Goal: Information Seeking & Learning: Learn about a topic

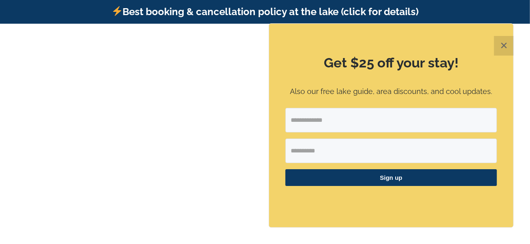
click at [502, 45] on button "✕" at bounding box center [504, 46] width 20 height 20
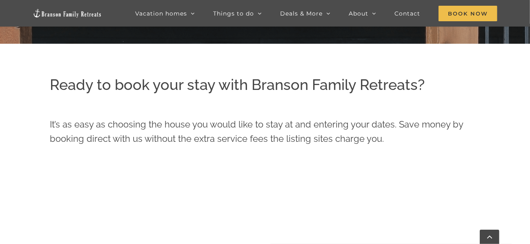
scroll to position [216, 0]
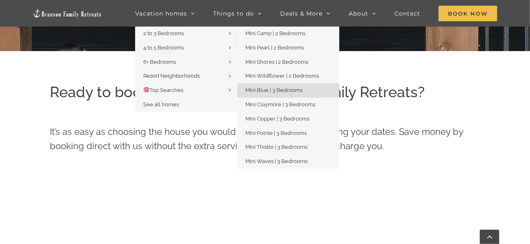
click at [291, 88] on span "Mini Blue | 3 Bedrooms" at bounding box center [273, 90] width 57 height 6
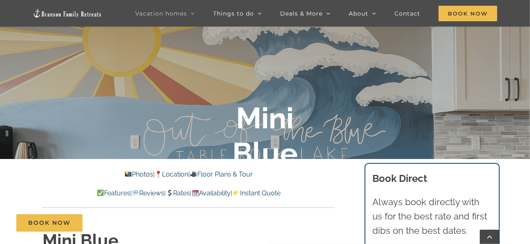
scroll to position [218, 0]
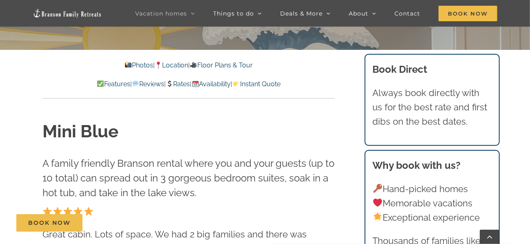
click at [100, 83] on link "Features" at bounding box center [113, 84] width 33 height 8
click at [129, 65] on link "Photos" at bounding box center [138, 65] width 29 height 8
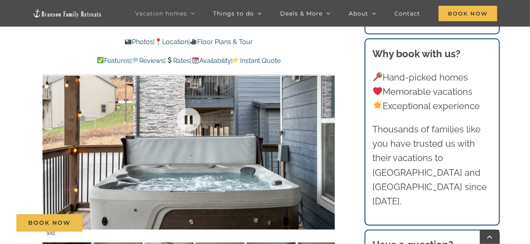
scroll to position [531, 0]
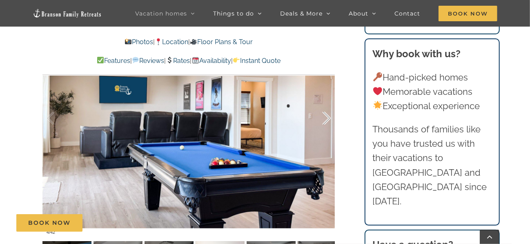
click at [326, 116] on div at bounding box center [317, 118] width 25 height 51
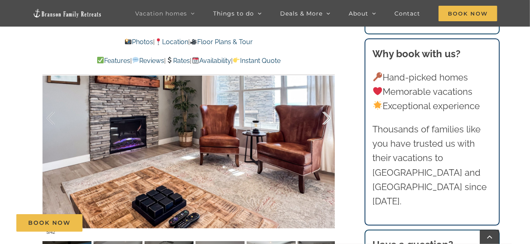
click at [326, 116] on div at bounding box center [317, 118] width 25 height 51
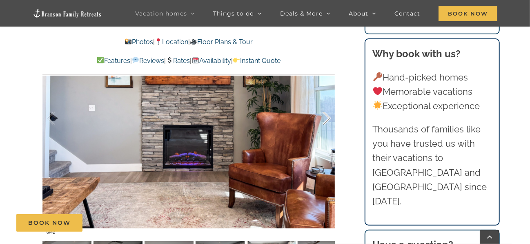
click at [326, 116] on div at bounding box center [317, 118] width 25 height 51
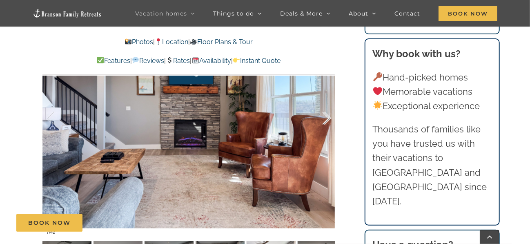
click at [326, 116] on div at bounding box center [317, 118] width 25 height 51
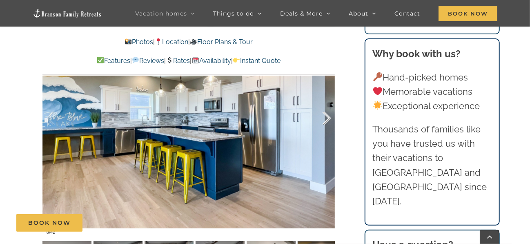
click at [326, 116] on div at bounding box center [317, 118] width 25 height 51
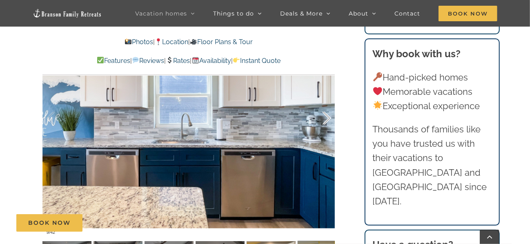
click at [326, 116] on div at bounding box center [317, 118] width 25 height 51
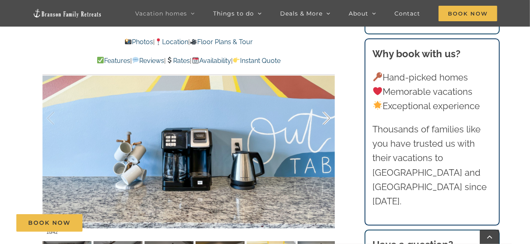
click at [327, 116] on div at bounding box center [317, 118] width 25 height 51
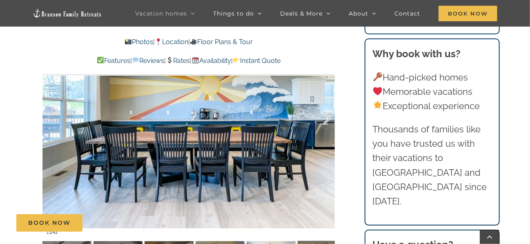
click at [327, 116] on div at bounding box center [317, 118] width 25 height 51
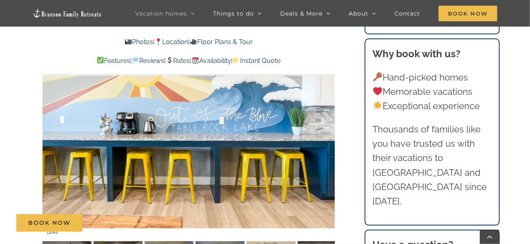
click at [327, 116] on div at bounding box center [317, 118] width 25 height 51
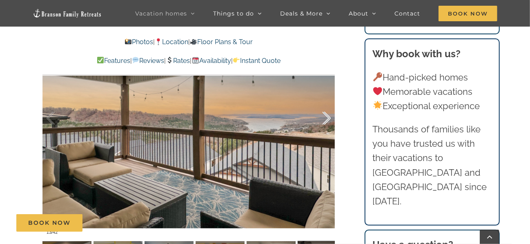
click at [327, 116] on div at bounding box center [317, 118] width 25 height 51
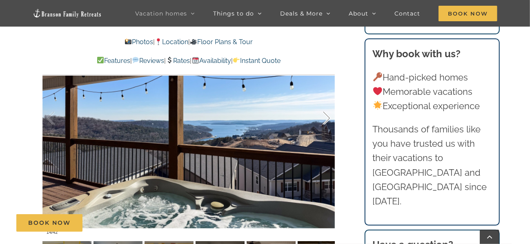
click at [327, 116] on div at bounding box center [317, 118] width 25 height 51
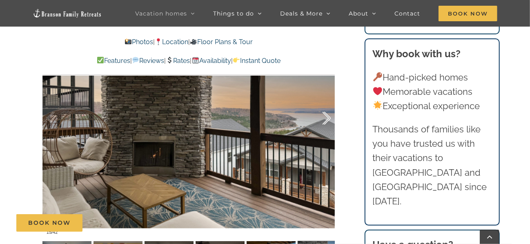
click at [327, 116] on div at bounding box center [317, 118] width 25 height 51
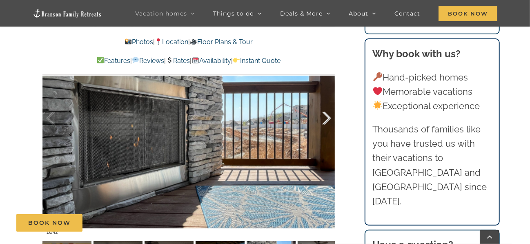
click at [329, 114] on div at bounding box center [317, 118] width 25 height 51
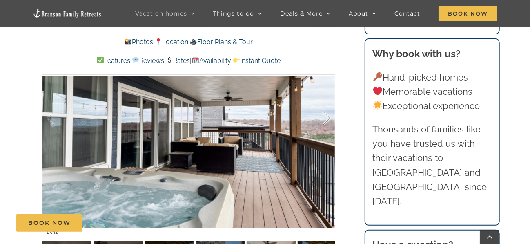
click at [329, 114] on div at bounding box center [317, 118] width 25 height 51
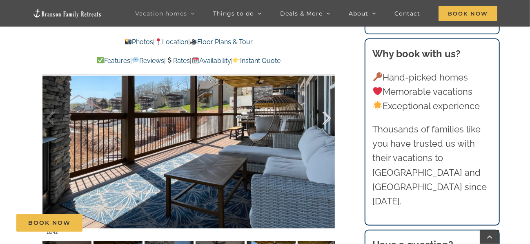
click at [329, 114] on div at bounding box center [317, 118] width 25 height 51
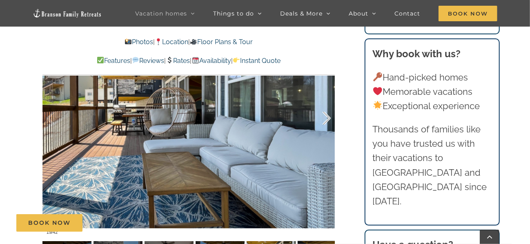
click at [329, 114] on div at bounding box center [317, 118] width 25 height 51
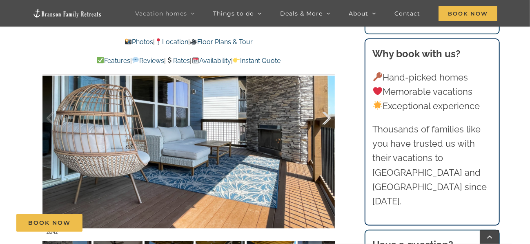
click at [329, 114] on div at bounding box center [317, 118] width 25 height 51
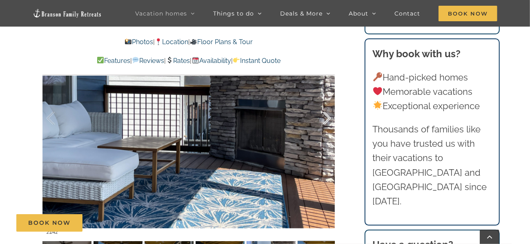
click at [329, 114] on div at bounding box center [317, 118] width 25 height 51
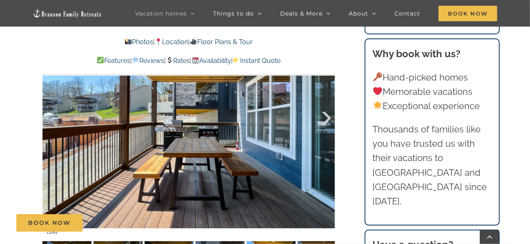
click at [329, 114] on div at bounding box center [317, 118] width 25 height 51
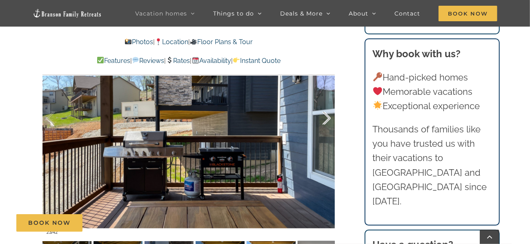
click at [329, 114] on div at bounding box center [317, 118] width 25 height 51
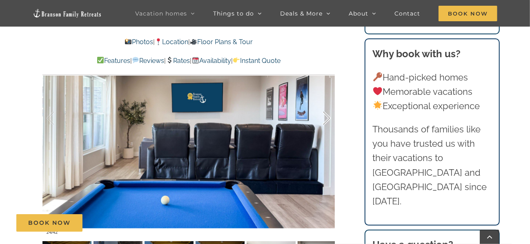
click at [329, 114] on div at bounding box center [317, 118] width 25 height 51
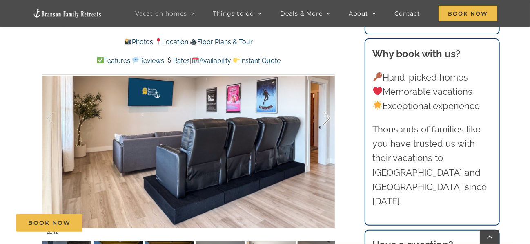
click at [329, 114] on div at bounding box center [317, 118] width 25 height 51
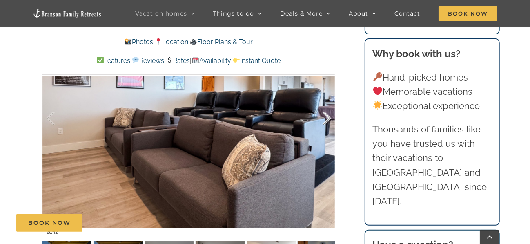
click at [329, 114] on div at bounding box center [317, 118] width 25 height 51
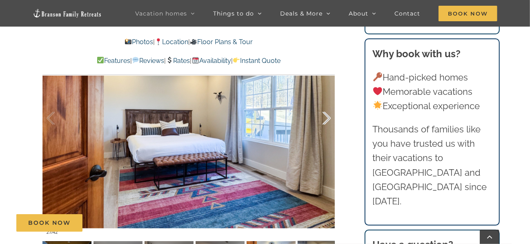
click at [329, 114] on div at bounding box center [317, 118] width 25 height 51
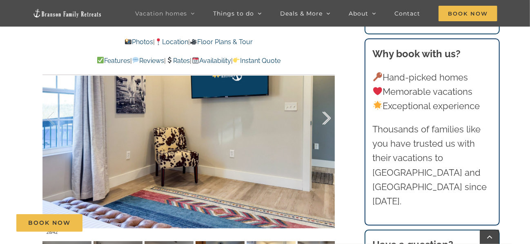
click at [329, 114] on div at bounding box center [317, 118] width 25 height 51
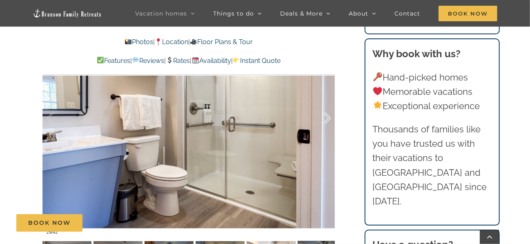
click at [329, 114] on div at bounding box center [317, 118] width 25 height 51
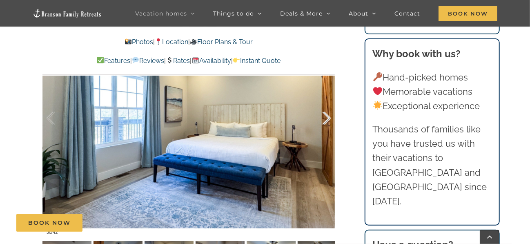
click at [329, 114] on div at bounding box center [317, 118] width 25 height 51
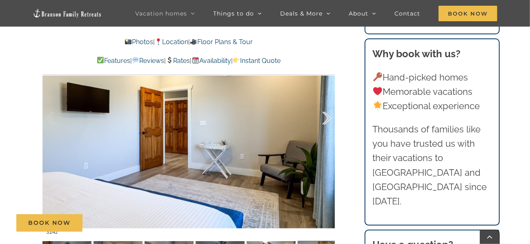
click at [329, 114] on div at bounding box center [317, 118] width 25 height 51
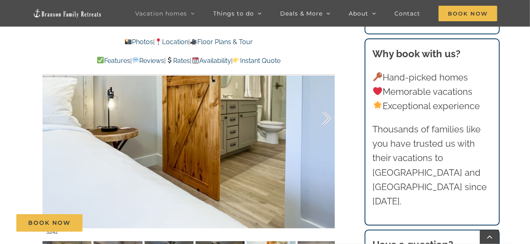
click at [329, 114] on div at bounding box center [317, 118] width 25 height 51
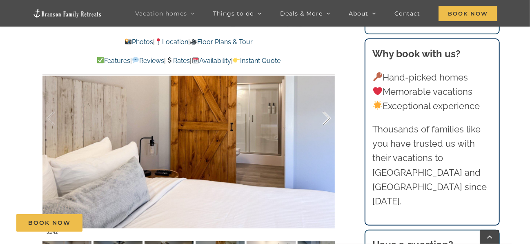
click at [329, 114] on div at bounding box center [317, 118] width 25 height 51
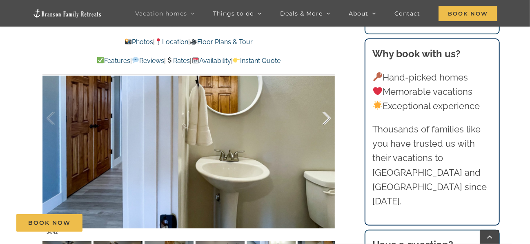
click at [329, 114] on div at bounding box center [317, 118] width 25 height 51
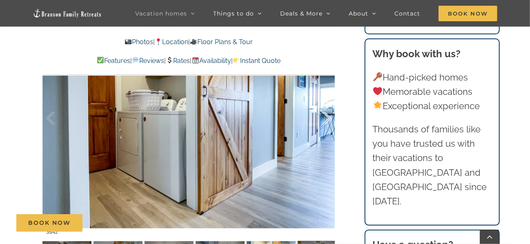
click at [329, 114] on div at bounding box center [317, 118] width 25 height 51
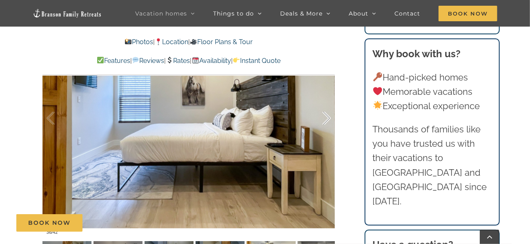
click at [329, 114] on div at bounding box center [317, 118] width 25 height 51
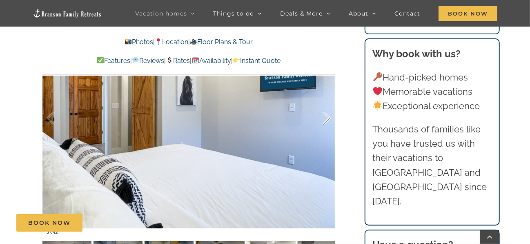
click at [329, 114] on div at bounding box center [317, 118] width 25 height 51
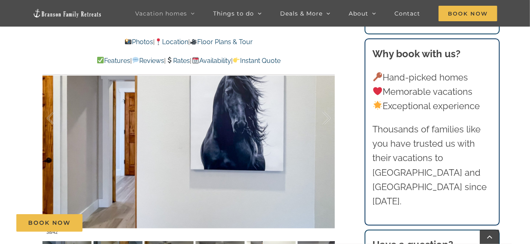
click at [234, 41] on link "Floor Plans & Tour" at bounding box center [221, 42] width 63 height 8
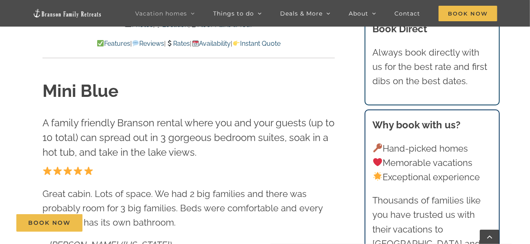
scroll to position [204, 0]
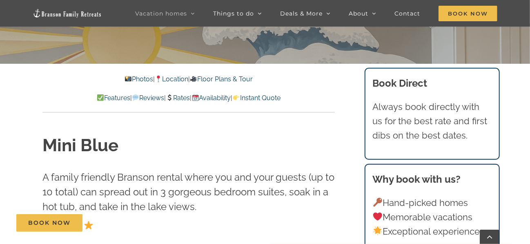
click at [181, 98] on link "Rates" at bounding box center [178, 98] width 24 height 8
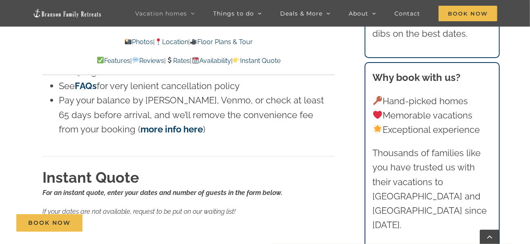
scroll to position [5045, 0]
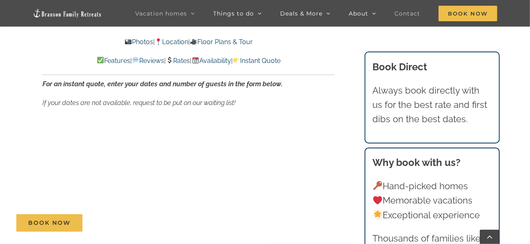
click at [413, 12] on span "Contact" at bounding box center [407, 14] width 26 height 6
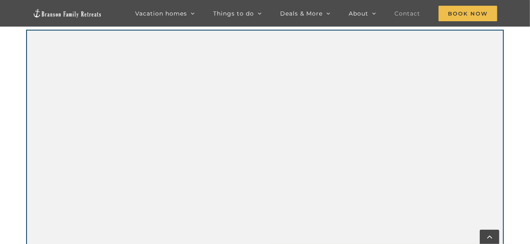
scroll to position [326, 0]
